Goal: Task Accomplishment & Management: Use online tool/utility

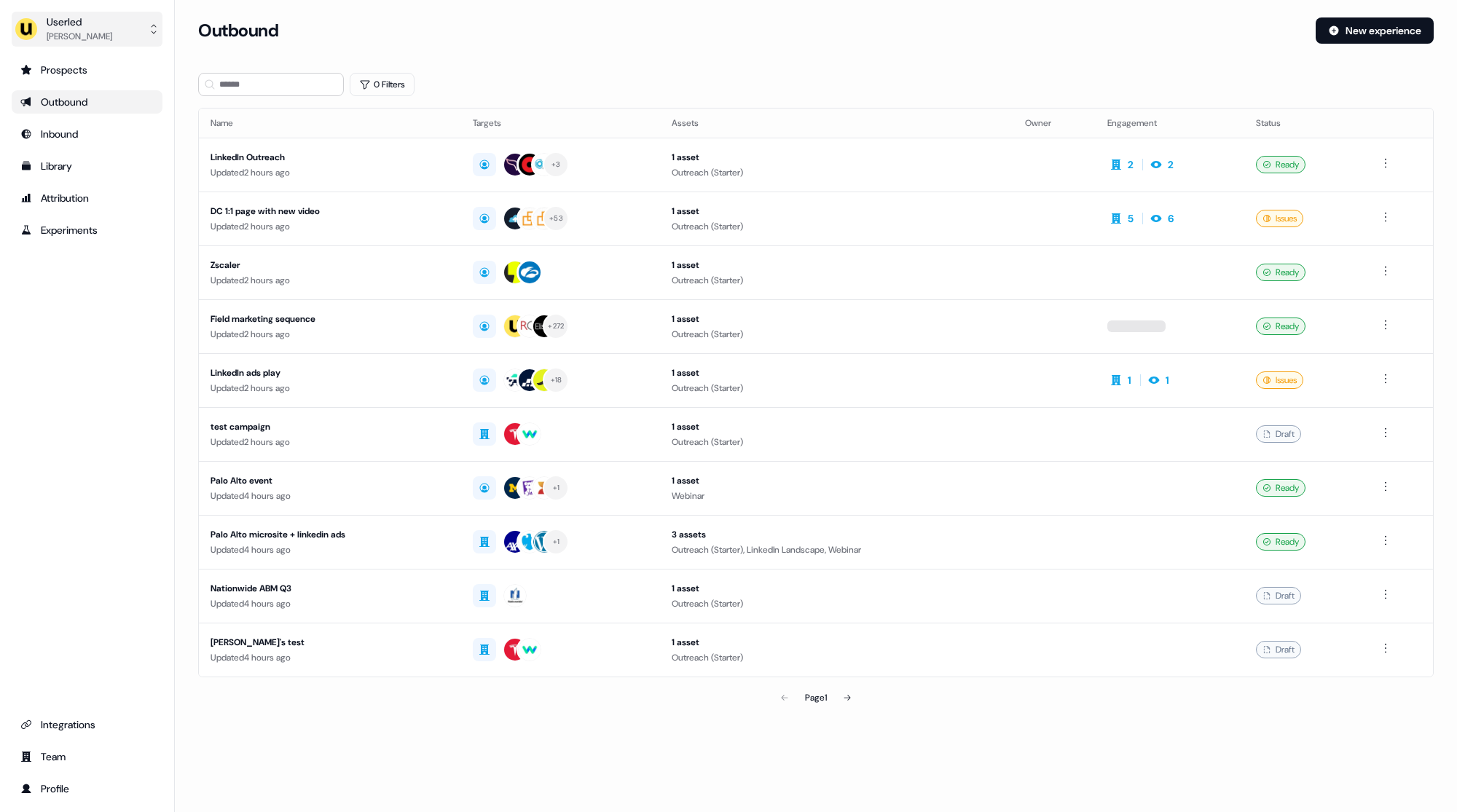
click at [84, 31] on div "[PERSON_NAME]" at bounding box center [80, 37] width 65 height 14
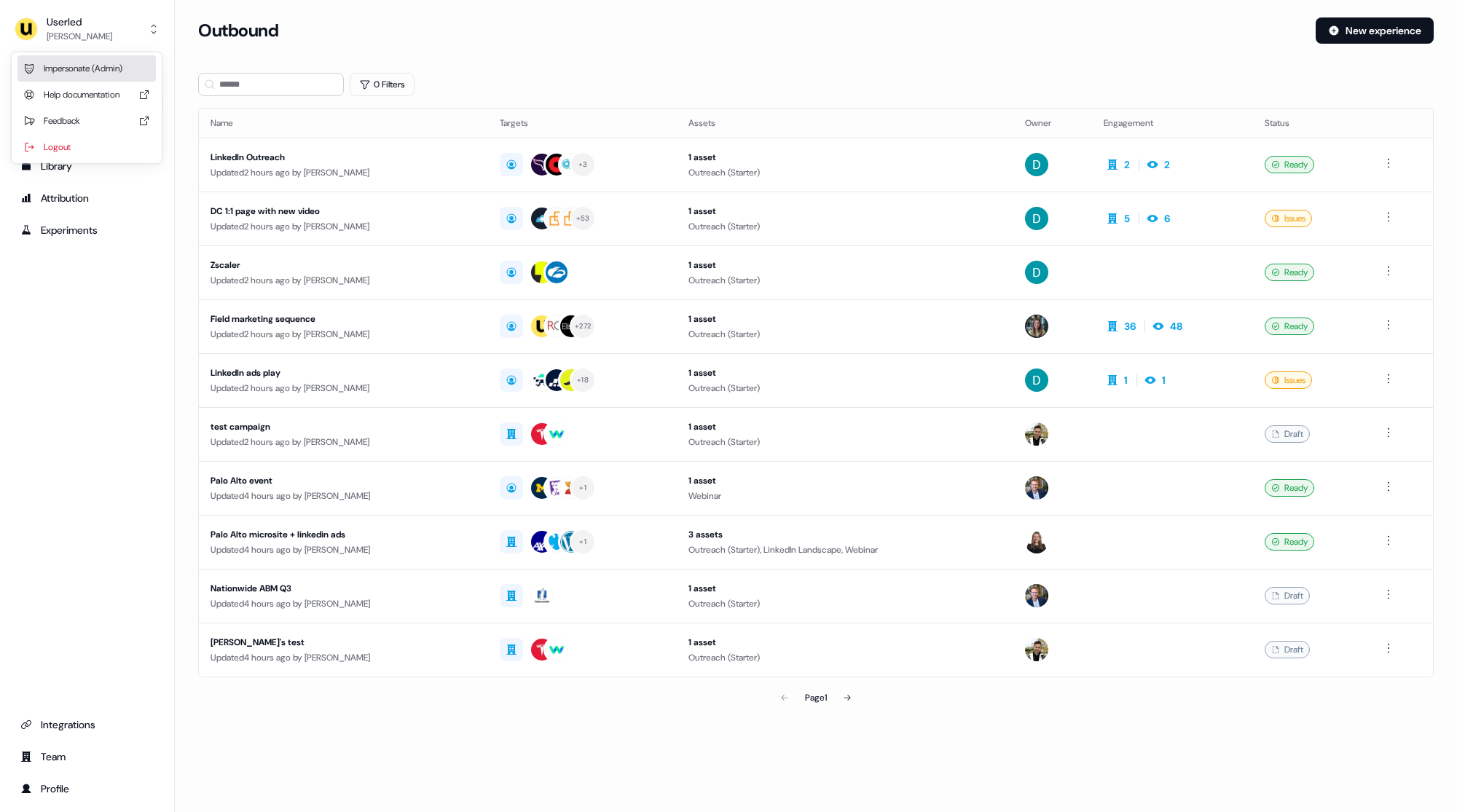
click at [93, 65] on div "Impersonate (Admin)" at bounding box center [87, 68] width 138 height 26
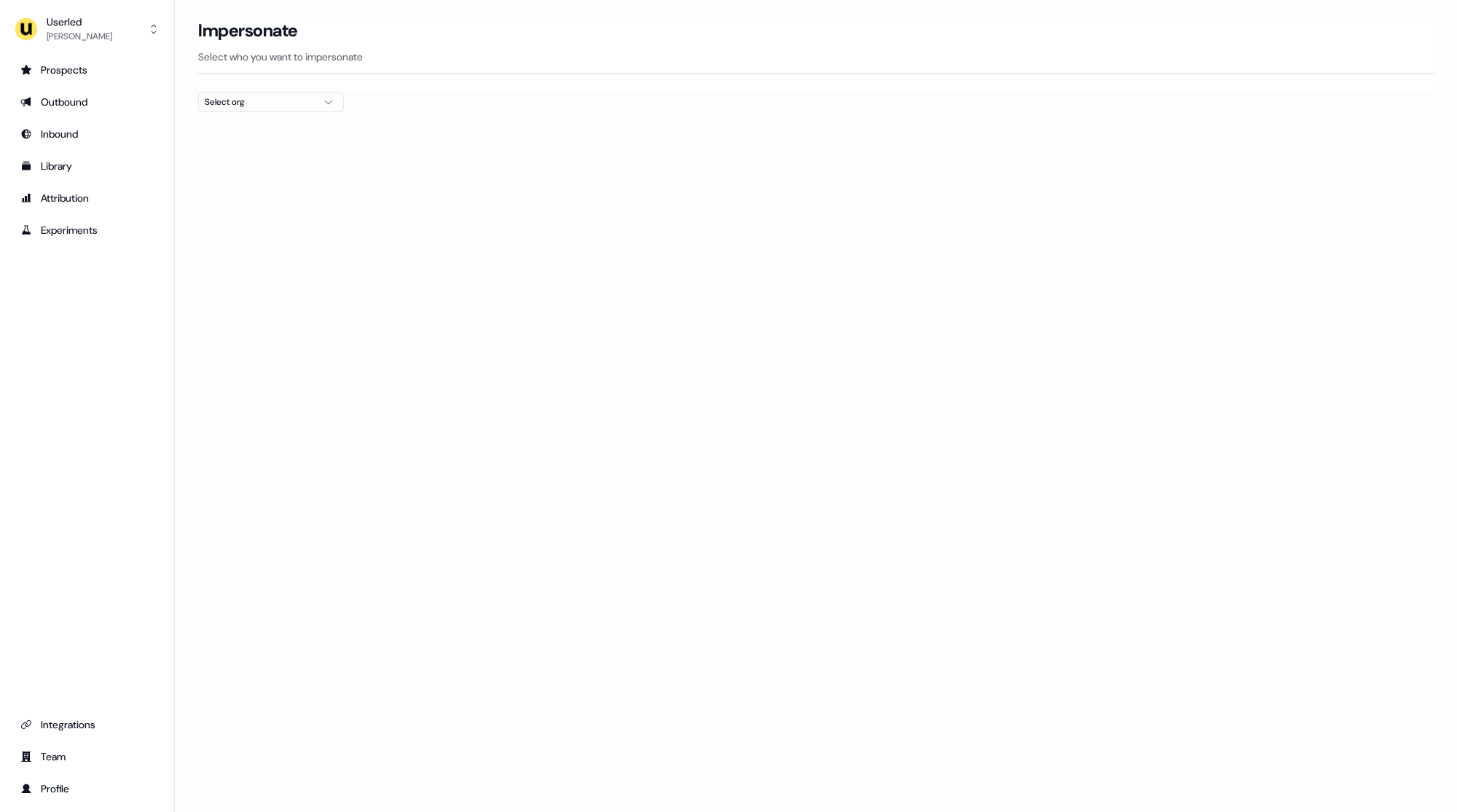
click at [224, 106] on div "Select org" at bounding box center [259, 102] width 109 height 14
